Goal: Book appointment/travel/reservation

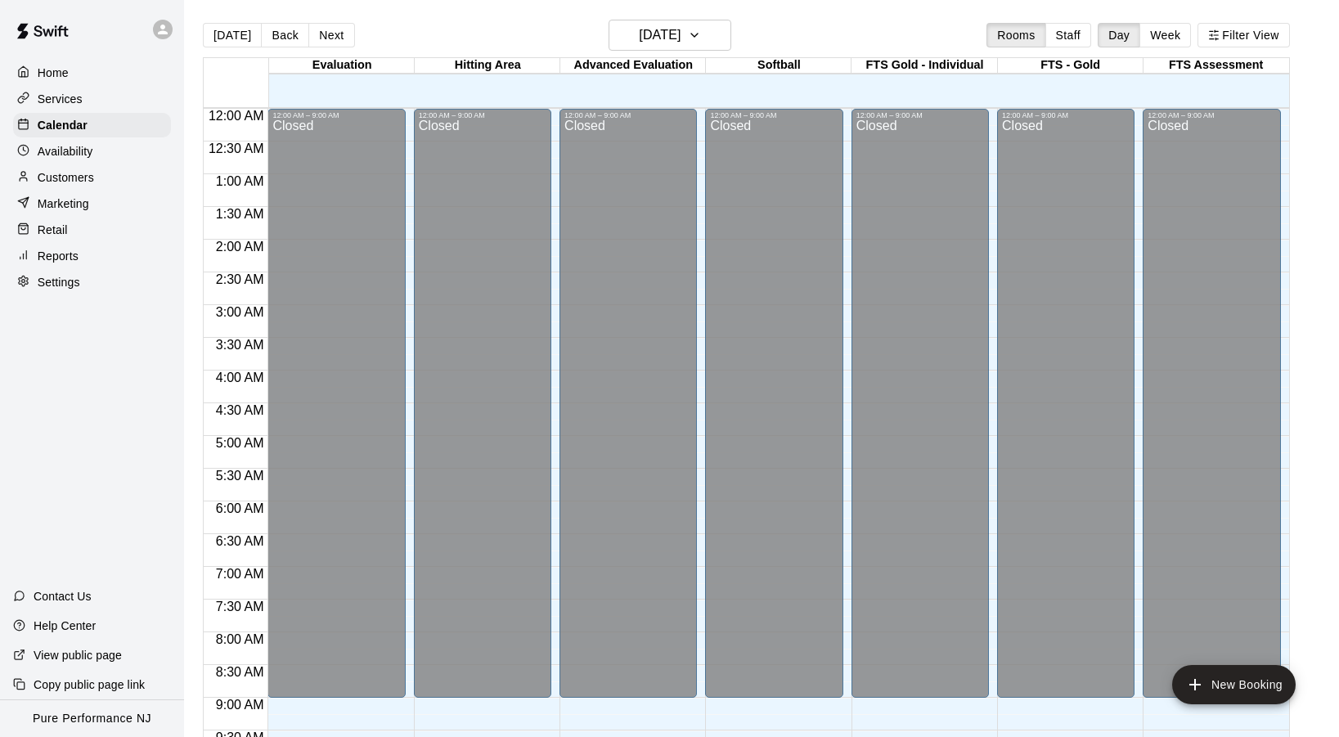
scroll to position [749, 0]
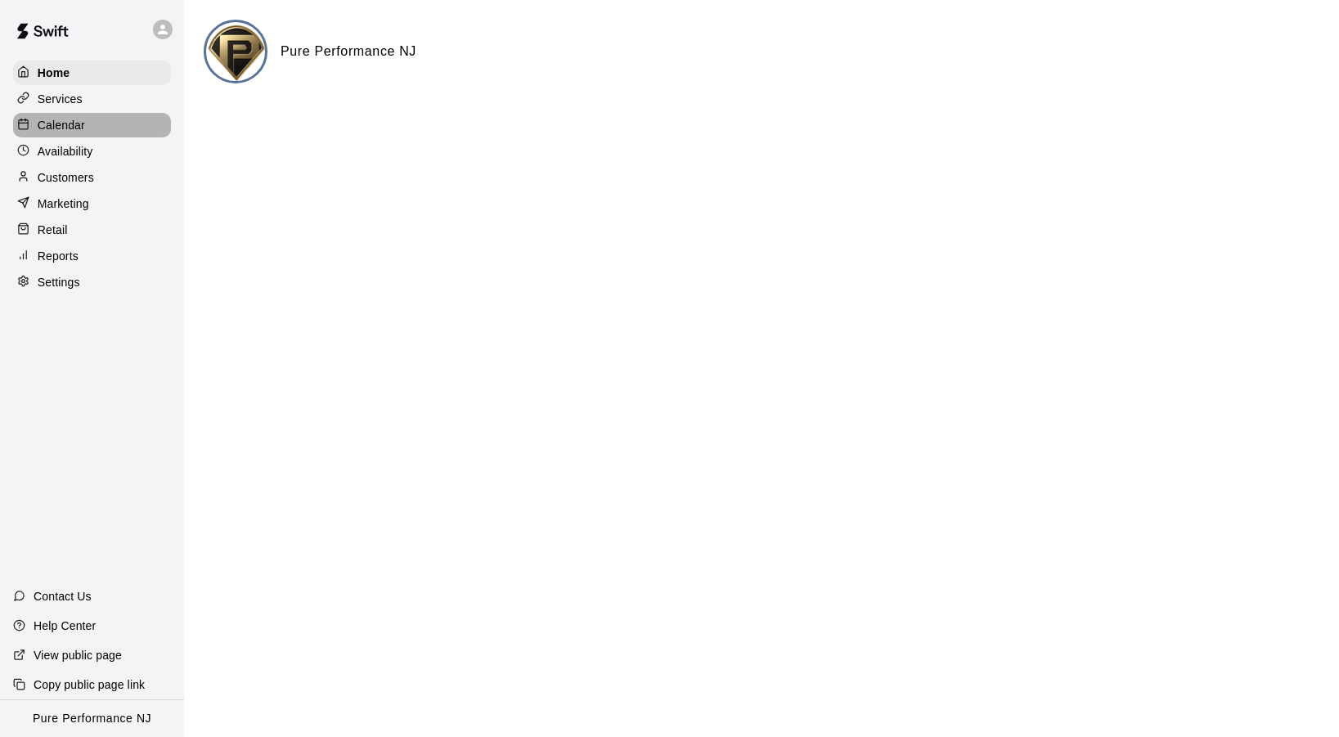
click at [71, 115] on div "Calendar" at bounding box center [92, 125] width 158 height 25
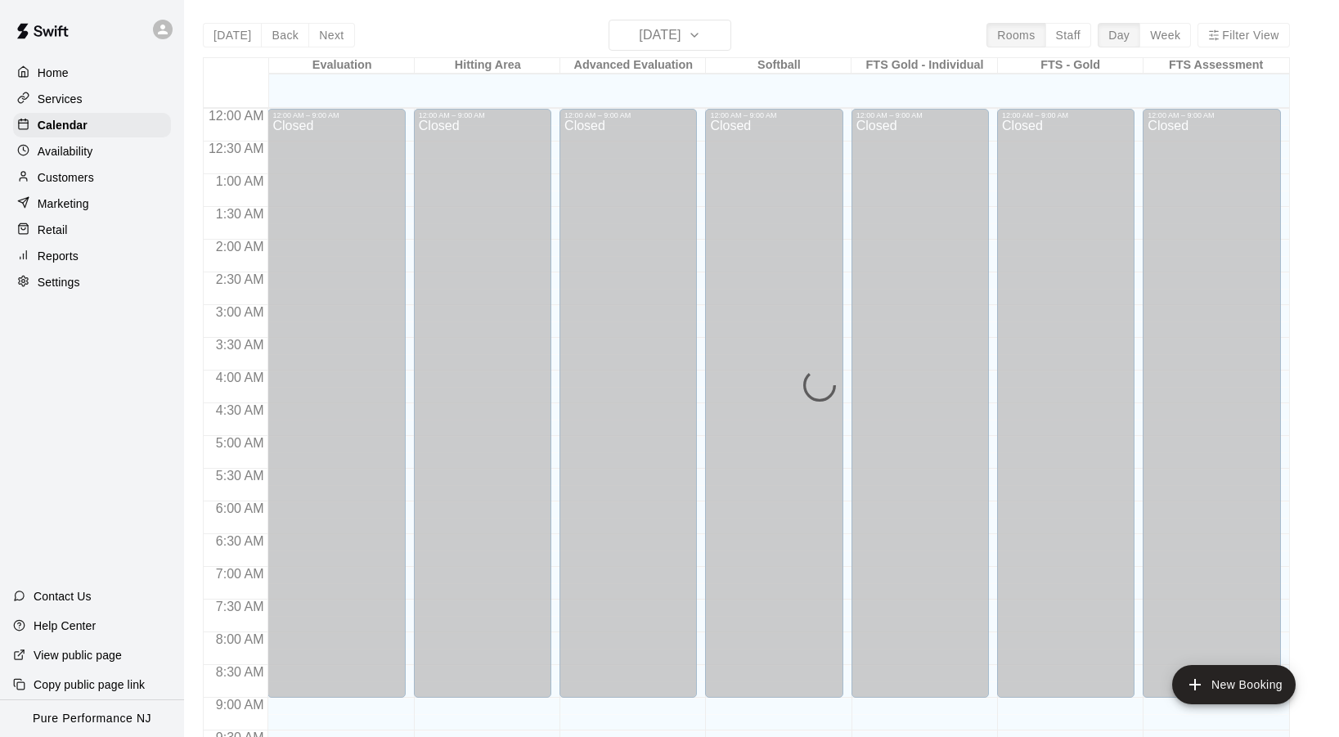
scroll to position [875, 0]
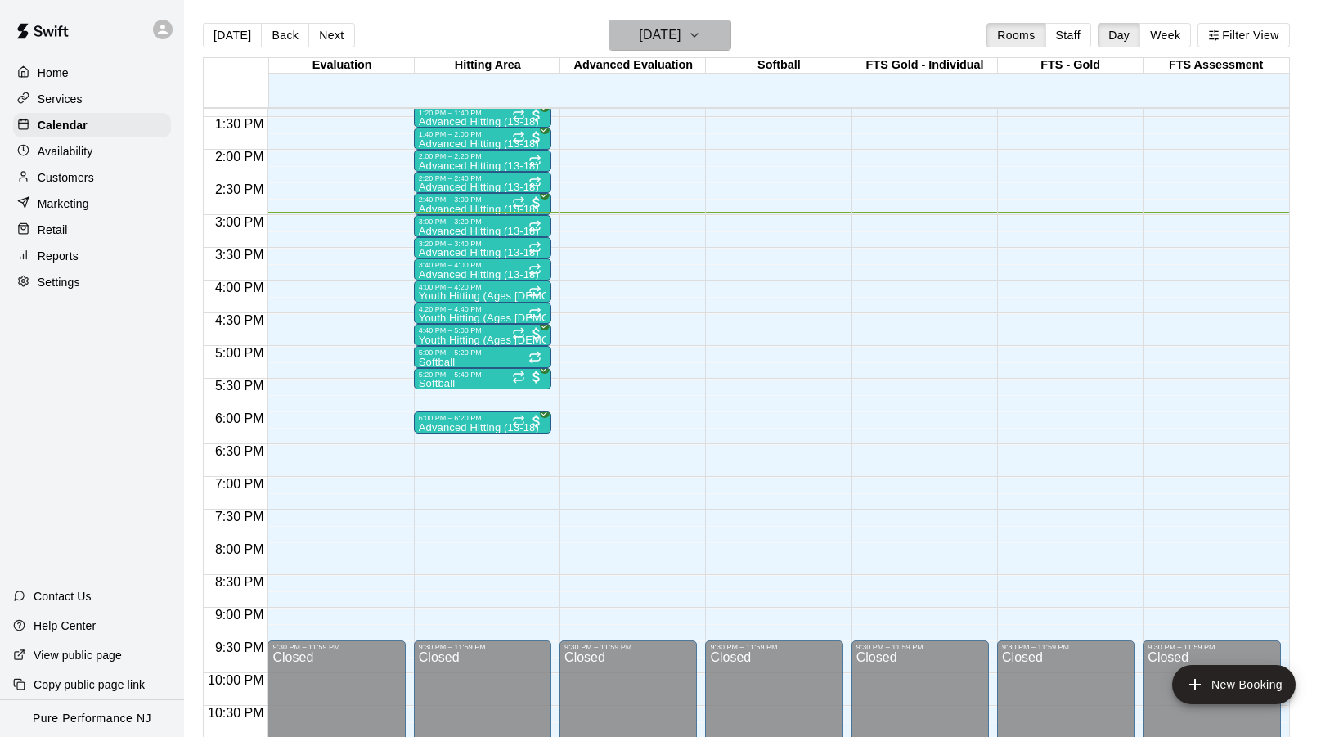
click at [724, 41] on button "[DATE]" at bounding box center [670, 35] width 123 height 31
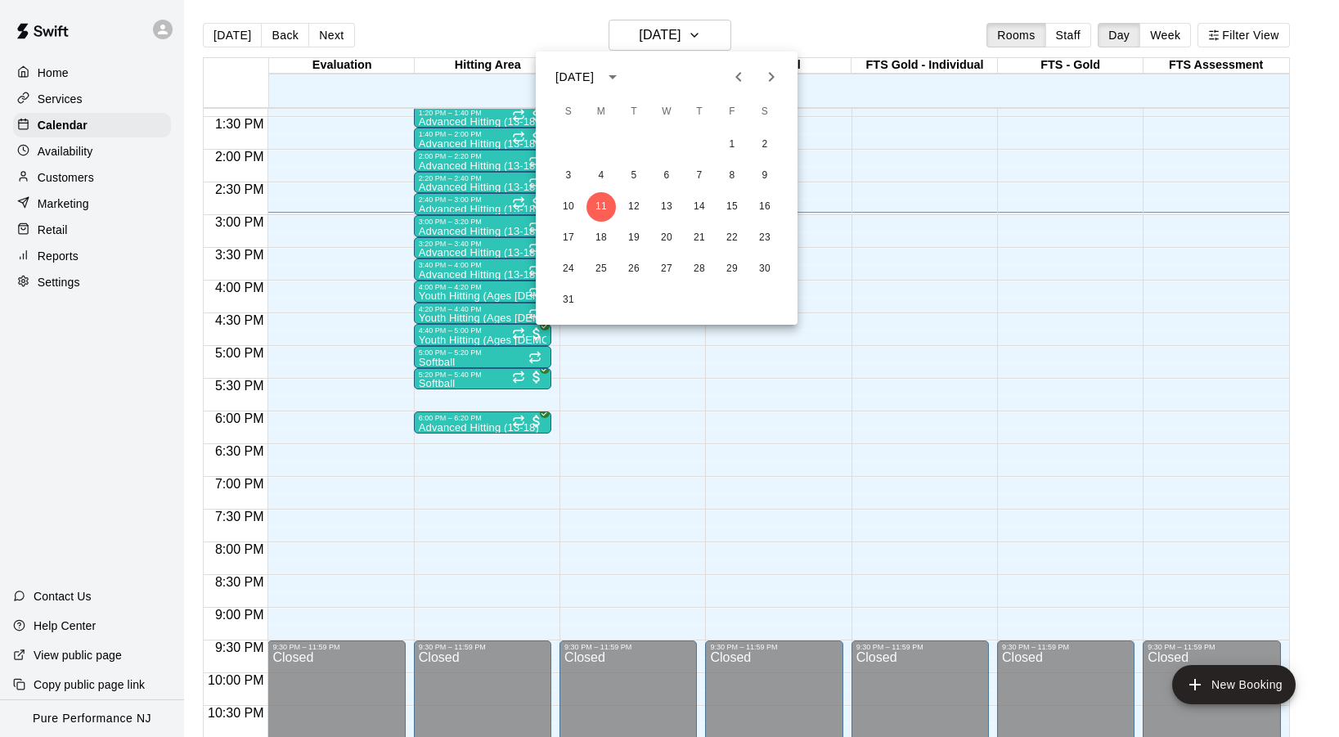
click at [827, 32] on div at bounding box center [669, 368] width 1339 height 737
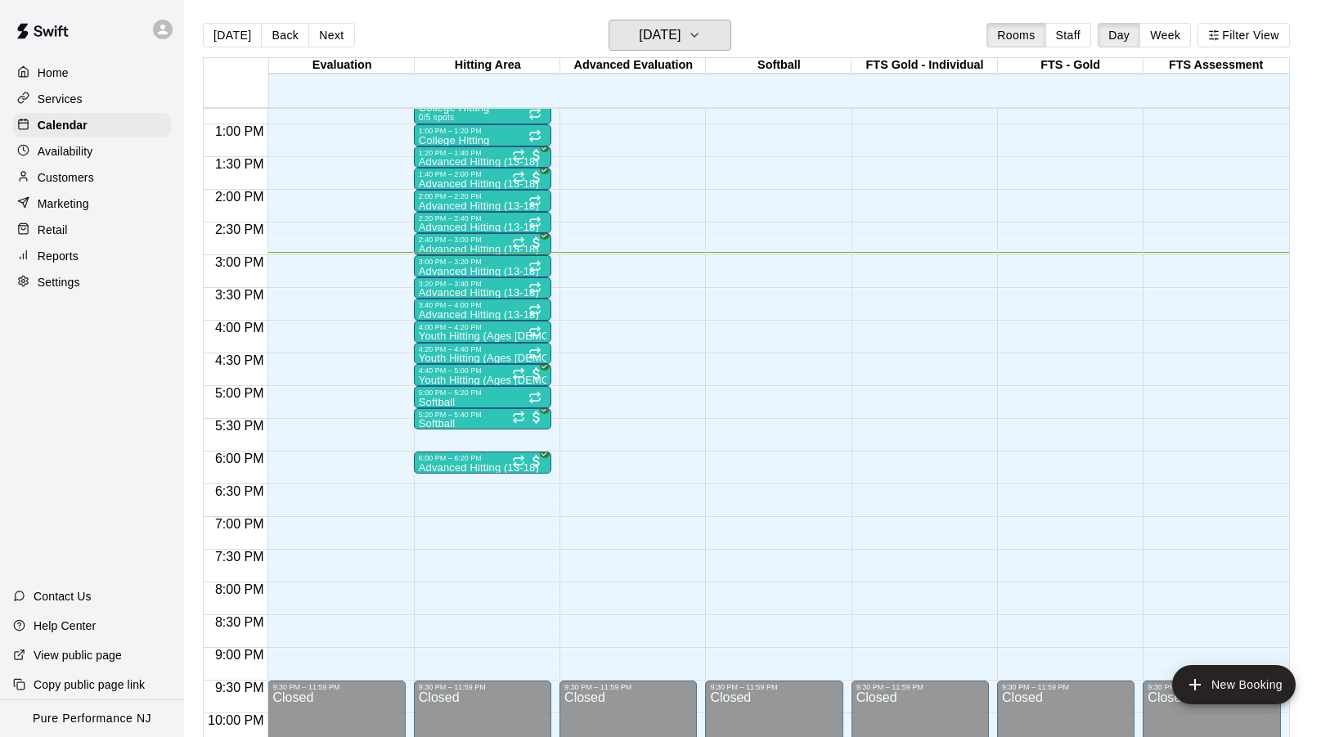
scroll to position [832, 0]
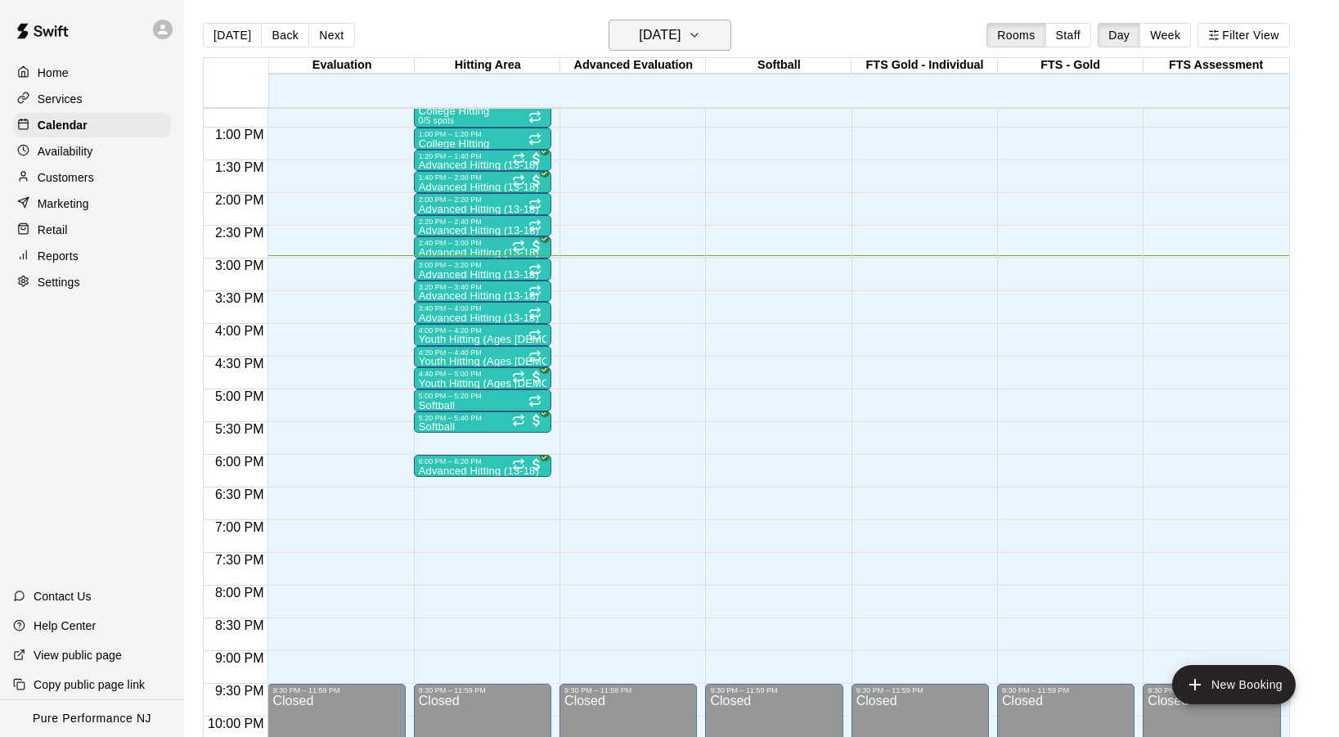
click at [701, 37] on icon "button" at bounding box center [694, 35] width 13 height 20
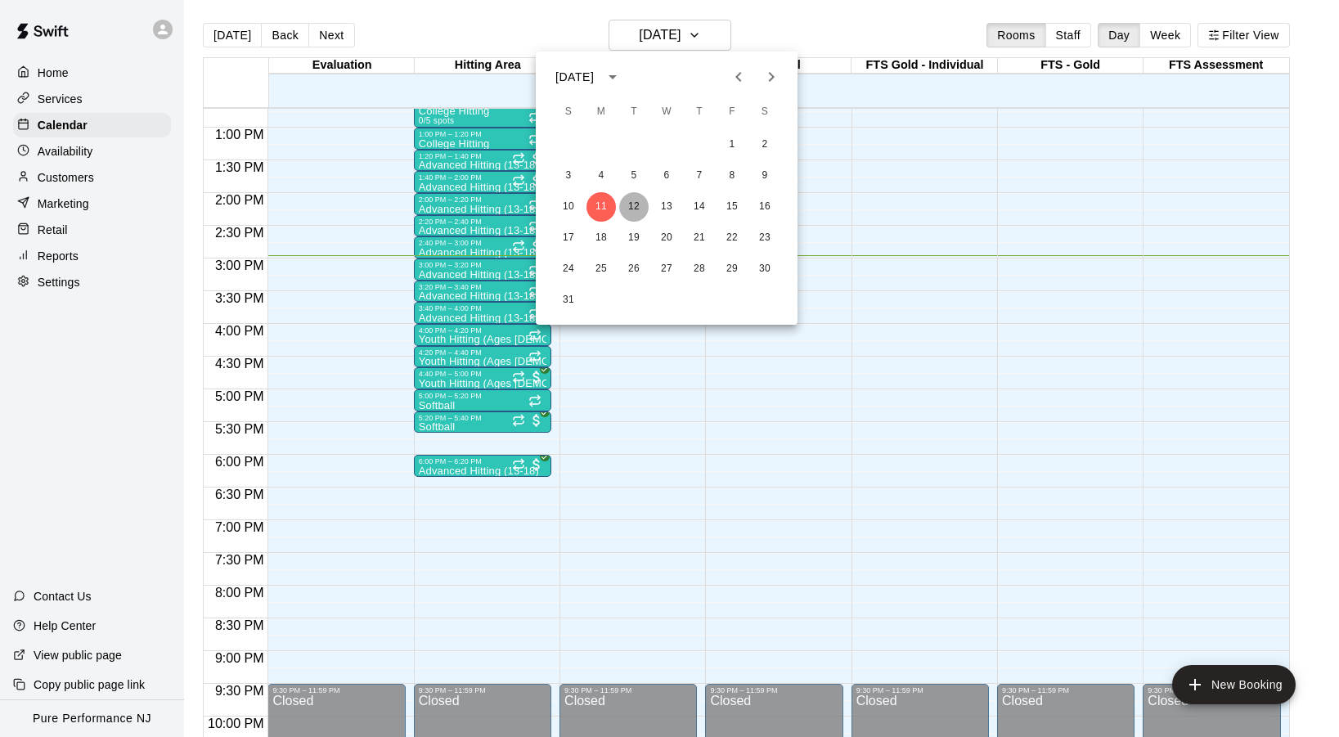
click at [631, 207] on button "12" at bounding box center [633, 206] width 29 height 29
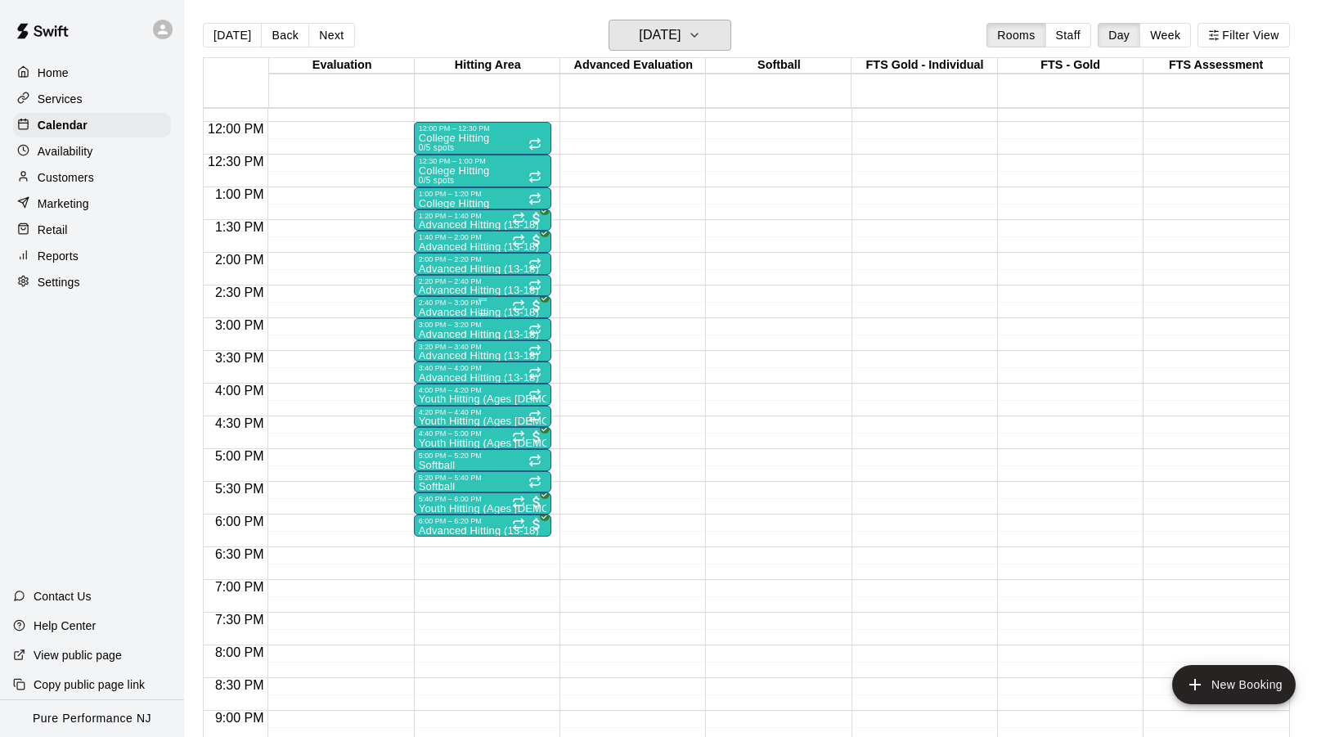
scroll to position [770, 0]
click at [452, 250] on p "Advanced Hitting (13-18)" at bounding box center [479, 250] width 120 height 0
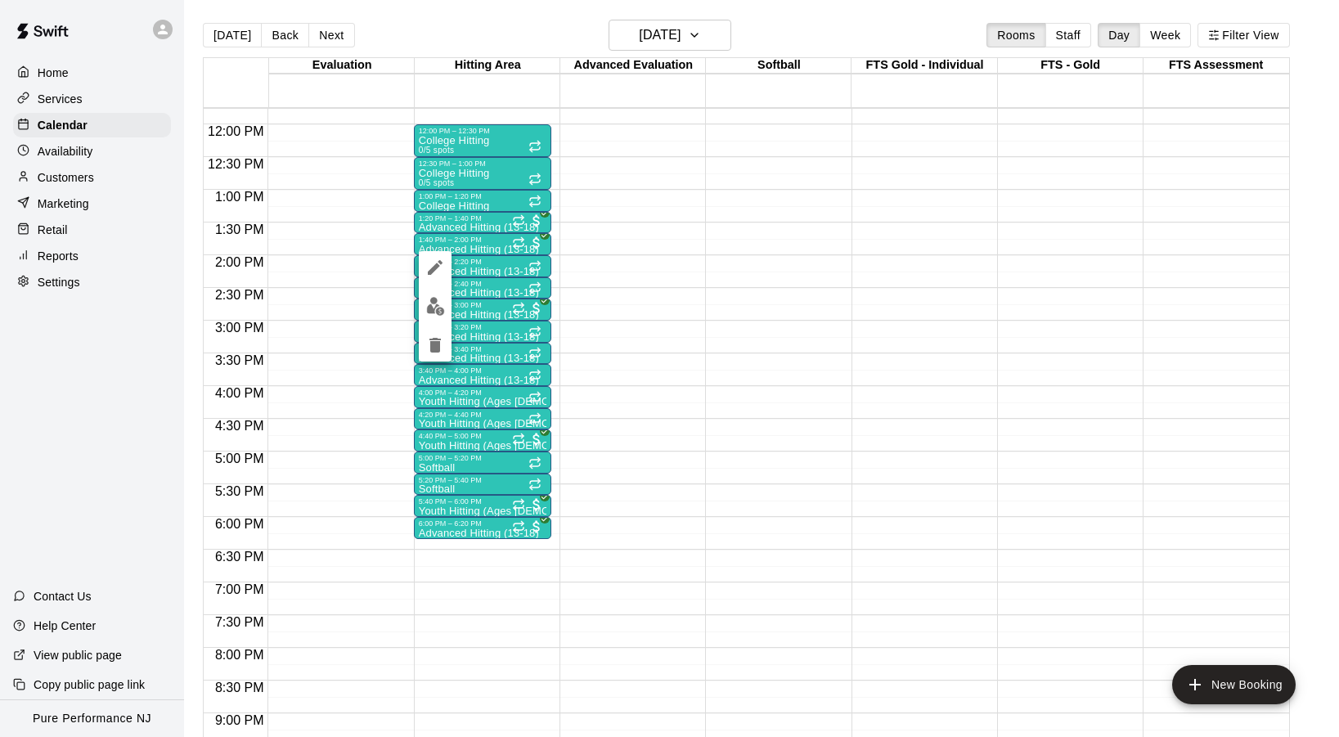
click at [429, 310] on img "edit" at bounding box center [435, 306] width 19 height 19
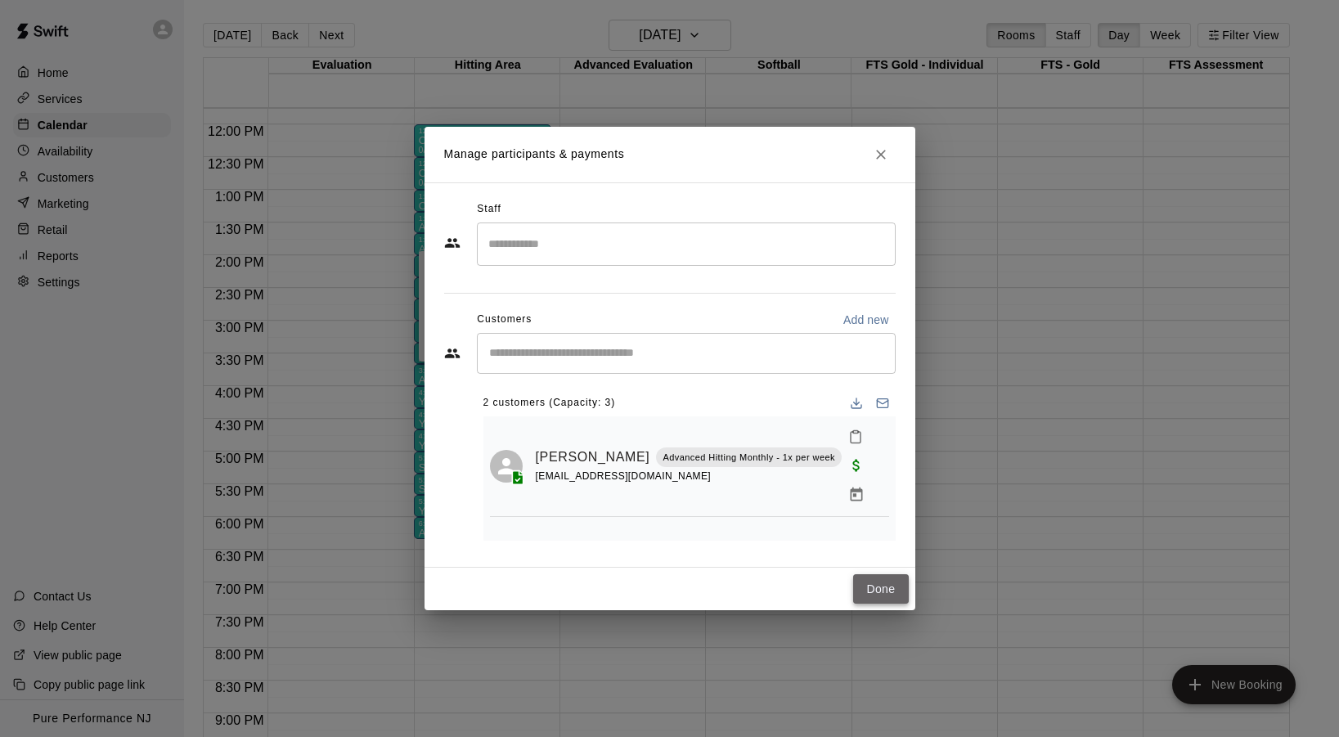
click at [871, 591] on button "Done" at bounding box center [880, 589] width 55 height 30
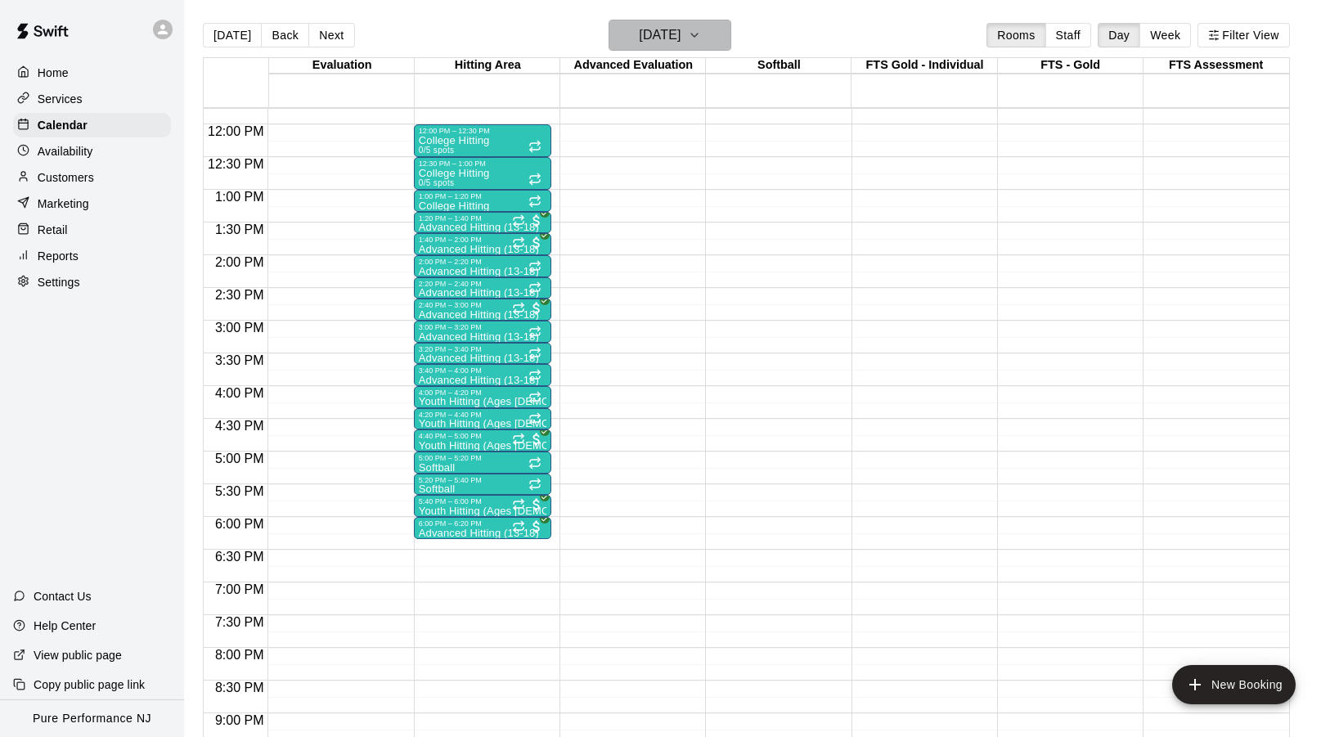
click at [701, 38] on icon "button" at bounding box center [694, 35] width 13 height 20
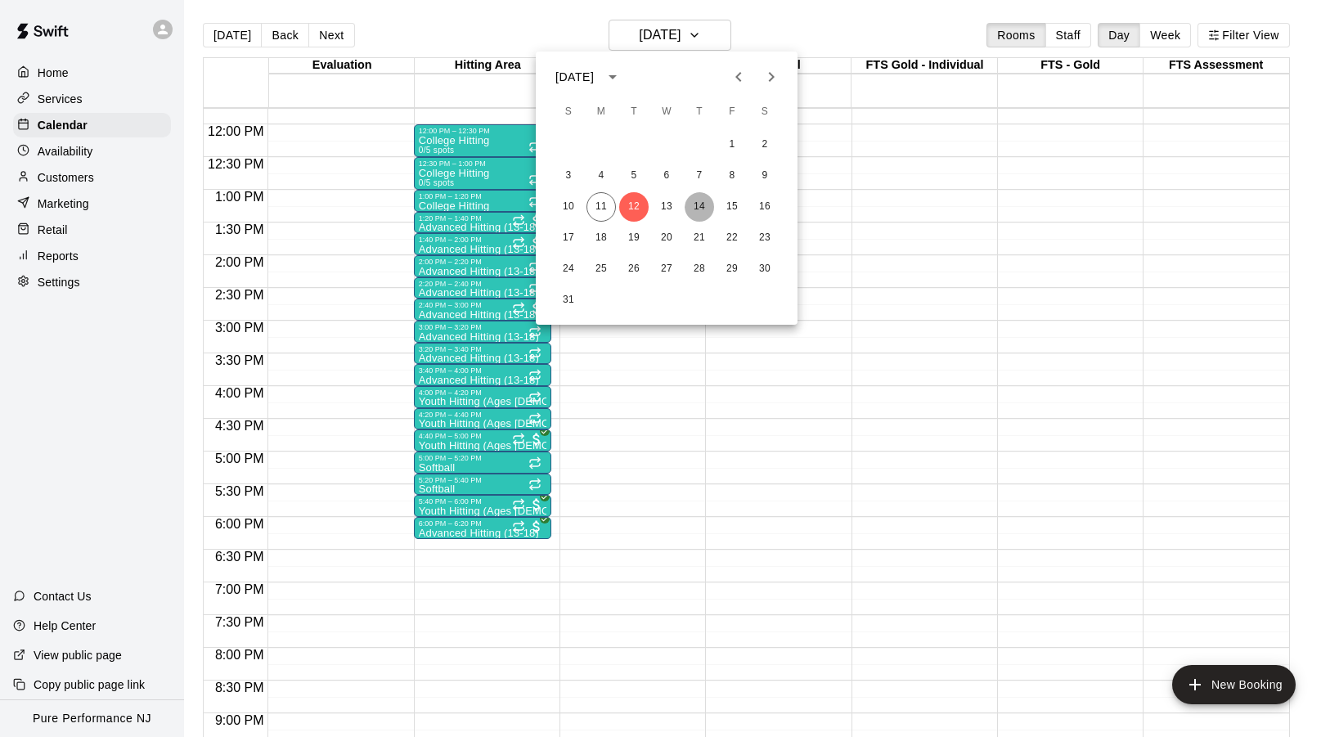
click at [702, 209] on button "14" at bounding box center [699, 206] width 29 height 29
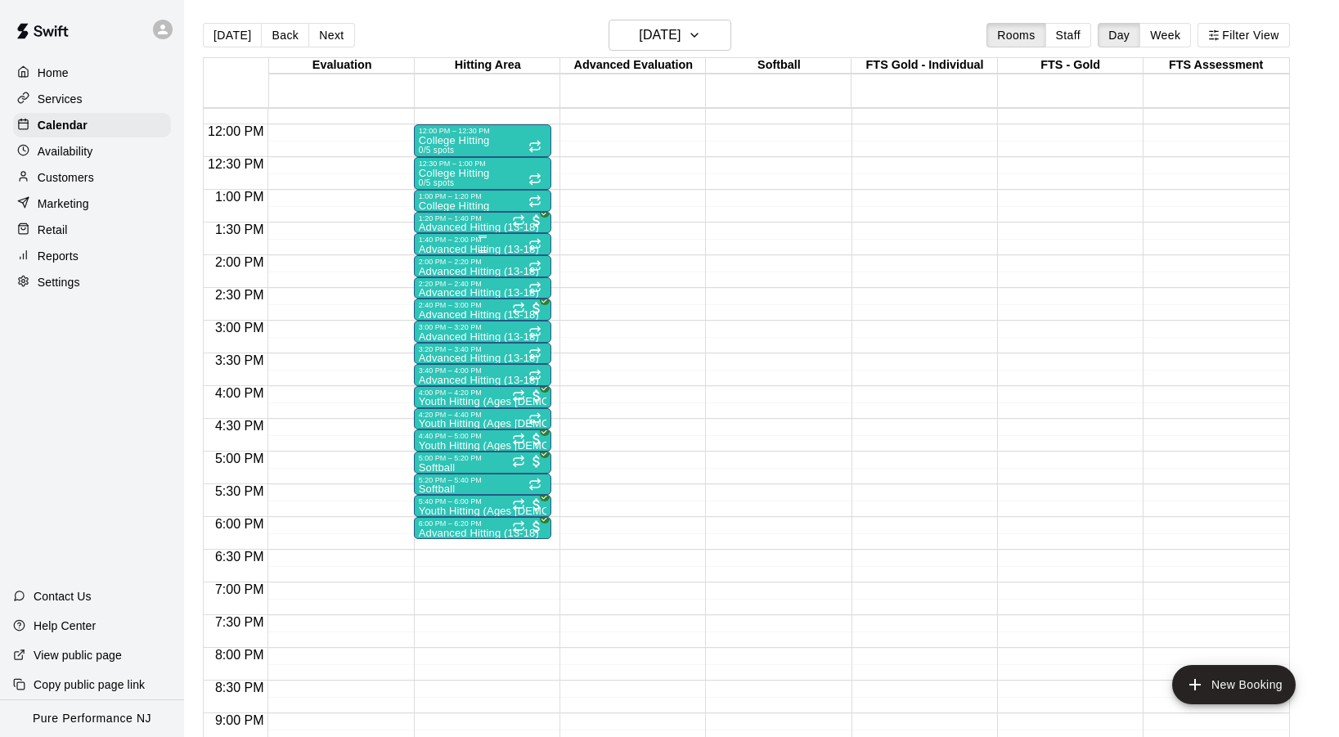
click at [458, 250] on p "Advanced Hitting (13-18)" at bounding box center [479, 250] width 120 height 0
click at [429, 307] on img "edit" at bounding box center [435, 306] width 19 height 19
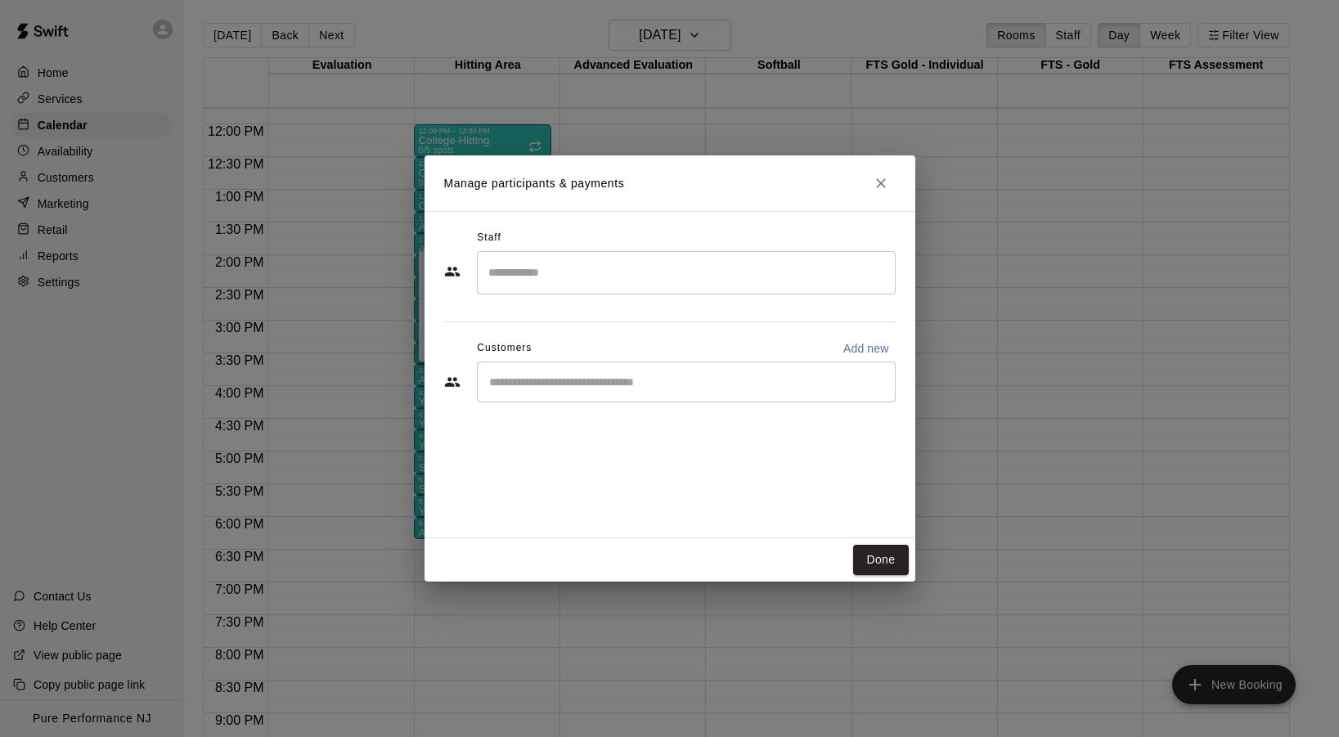
click at [591, 394] on div "​" at bounding box center [686, 382] width 419 height 41
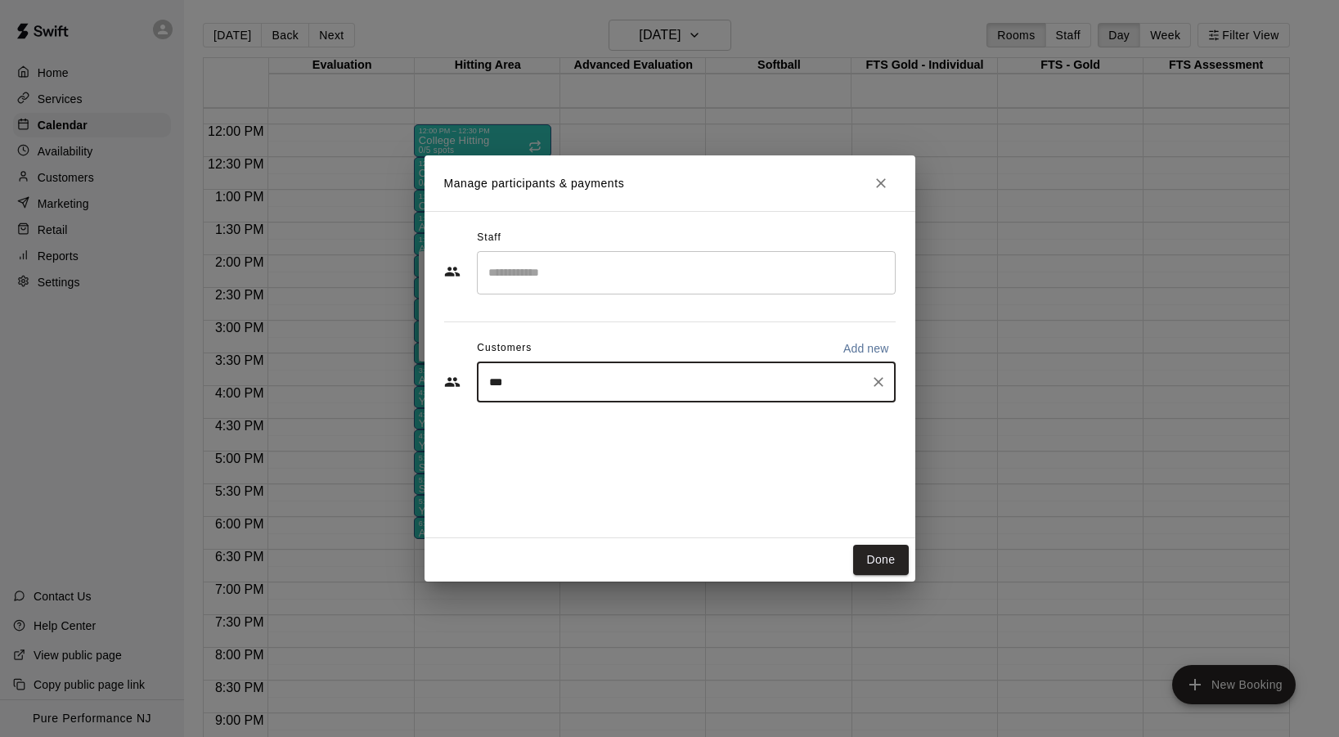
type input "****"
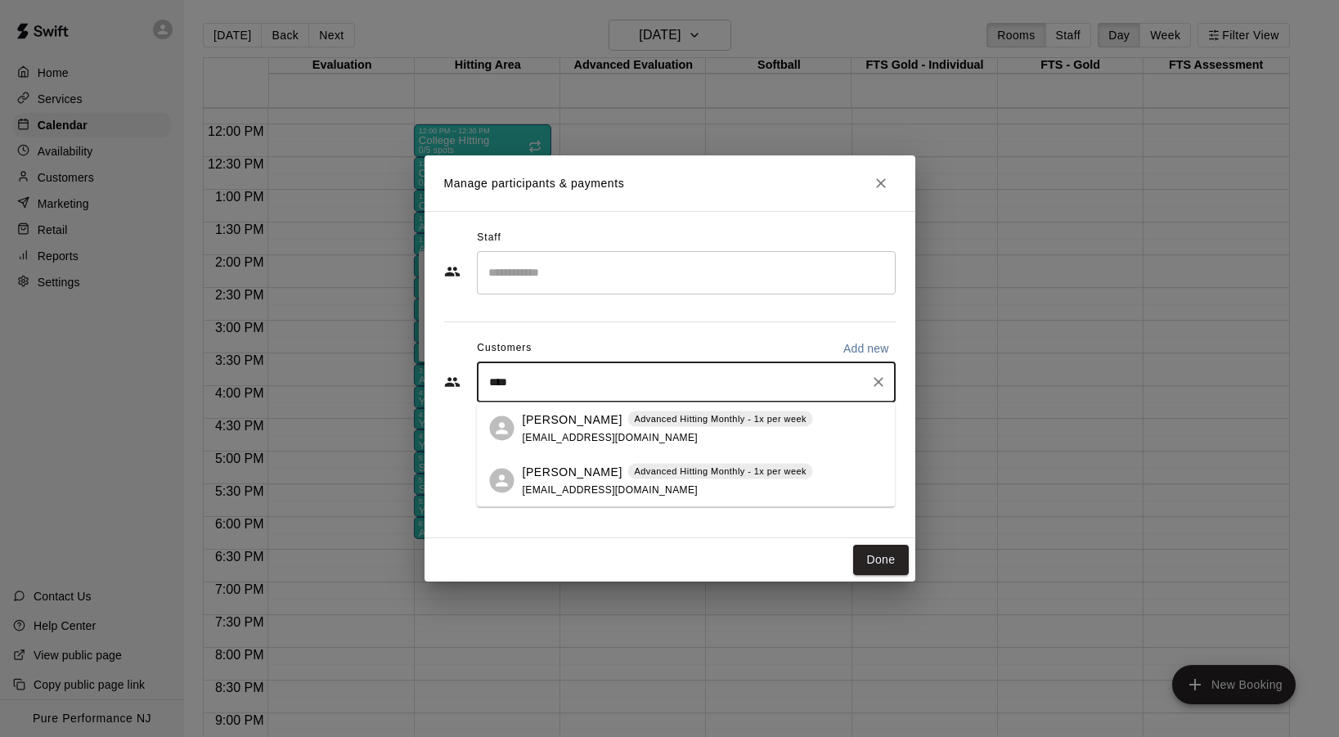
click at [544, 429] on div "[PERSON_NAME] Advanced Hitting Monthly - 1x per week [EMAIL_ADDRESS][DOMAIN_NAM…" at bounding box center [668, 428] width 290 height 35
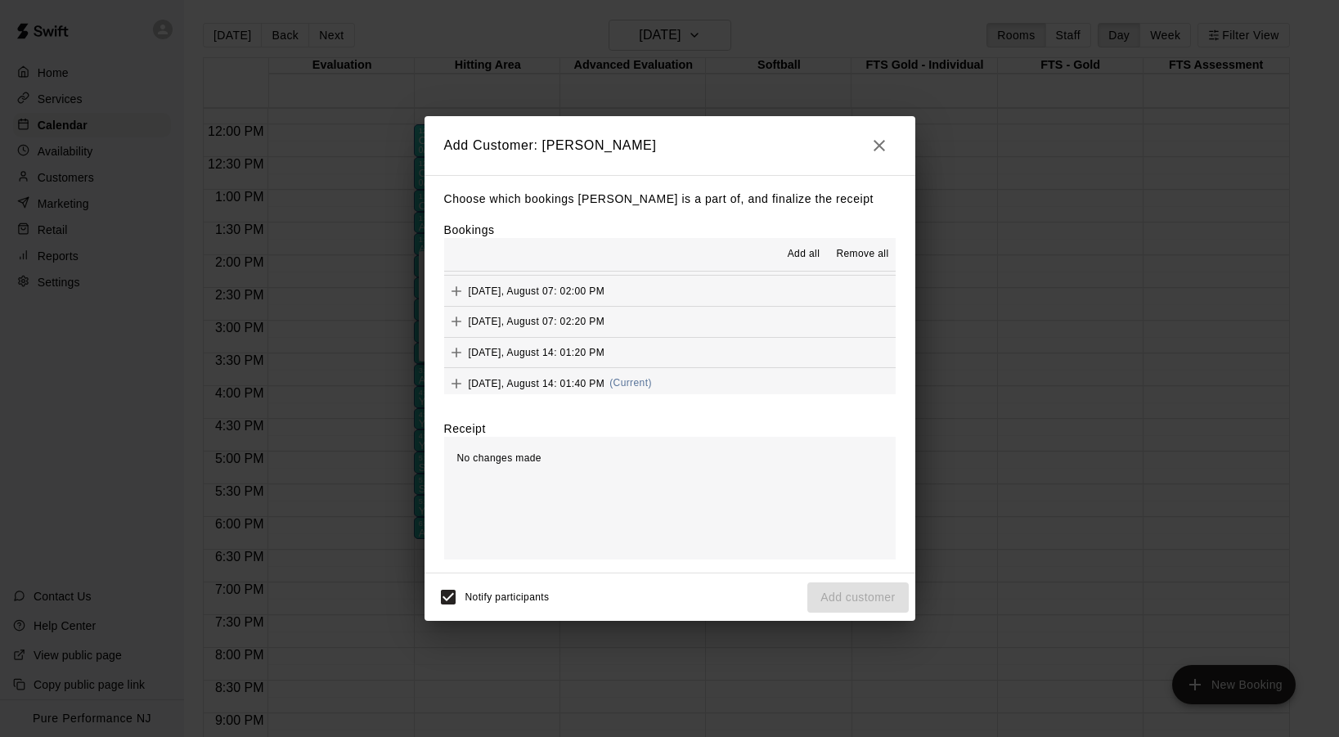
scroll to position [702, 0]
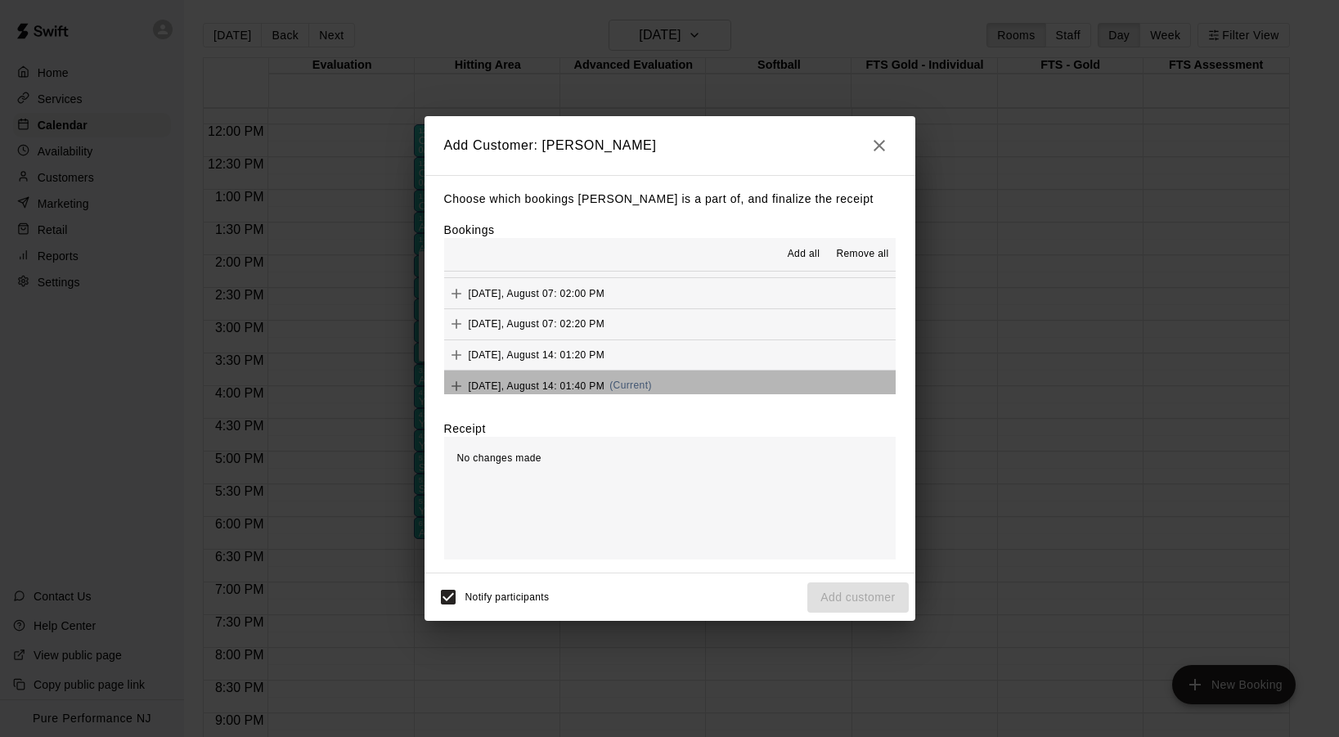
click at [603, 374] on div "[DATE], August 14: 01:40 PM (Current)" at bounding box center [548, 386] width 208 height 25
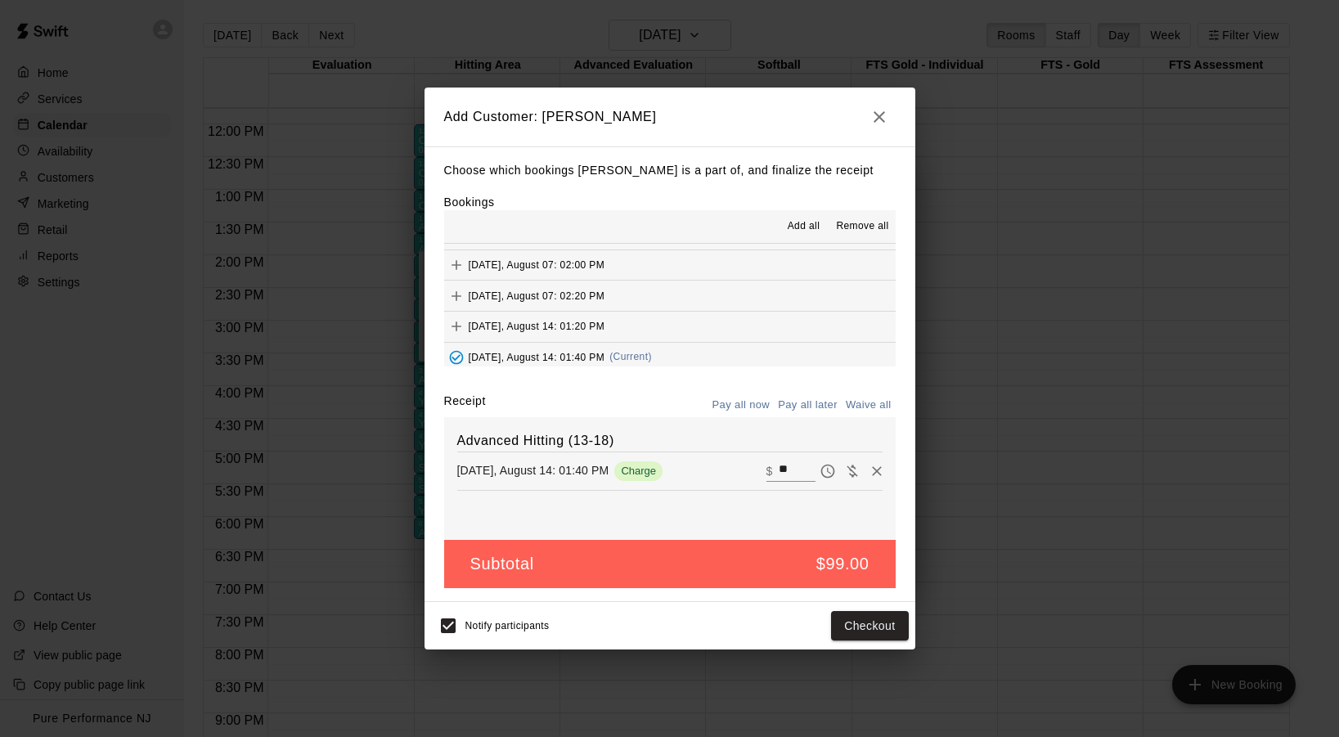
click at [828, 474] on icon "Pay later" at bounding box center [828, 471] width 16 height 16
click at [849, 634] on button "Add customer" at bounding box center [858, 626] width 101 height 30
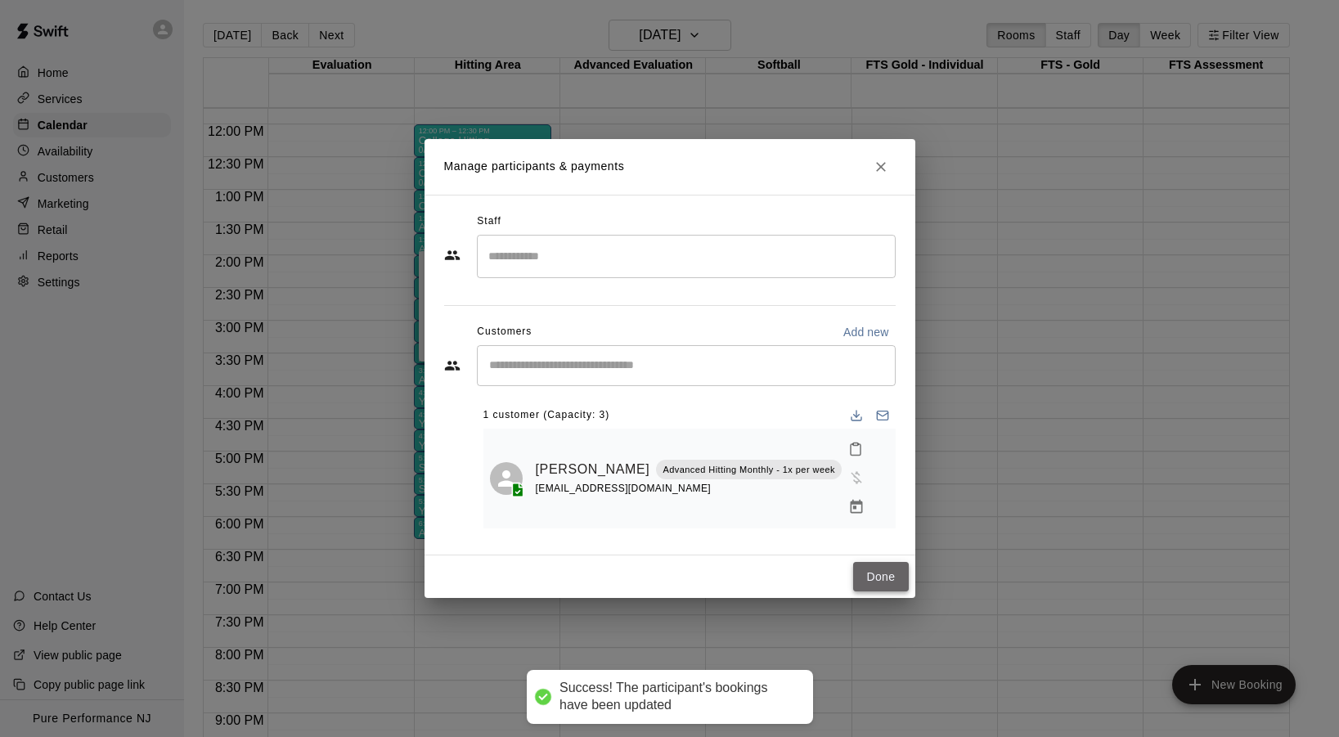
click at [874, 565] on button "Done" at bounding box center [880, 577] width 55 height 30
